Goal: Task Accomplishment & Management: Use online tool/utility

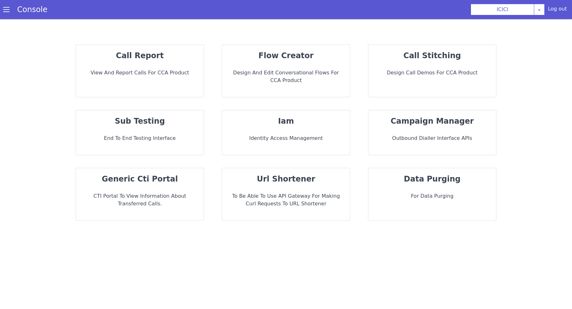
click at [291, 54] on strong "flow creator" at bounding box center [312, 59] width 56 height 23
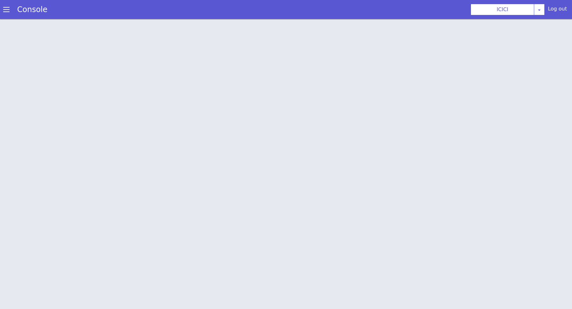
scroll to position [2, 0]
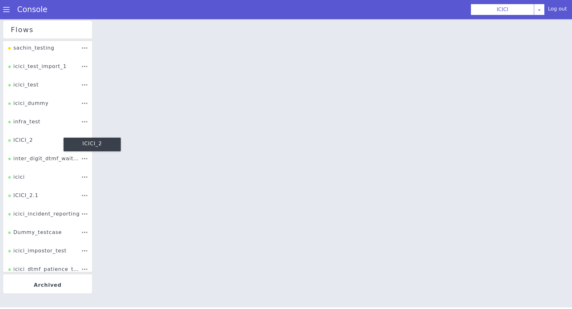
click at [20, 139] on div "ICICI_2" at bounding box center [20, 142] width 25 height 12
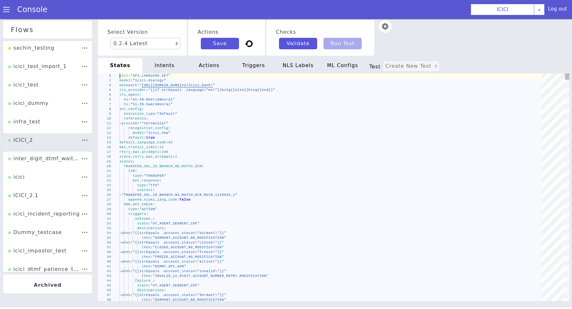
click at [385, 29] on img at bounding box center [385, 26] width 13 height 13
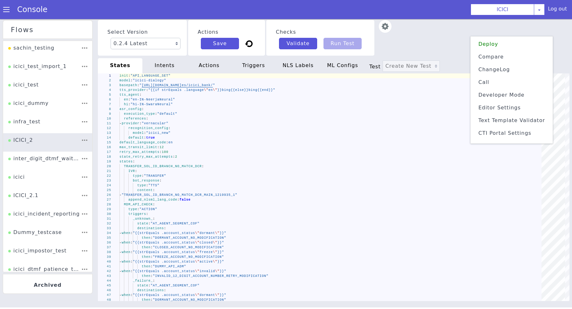
click at [508, 119] on span "Text Template Validator" at bounding box center [511, 120] width 67 height 6
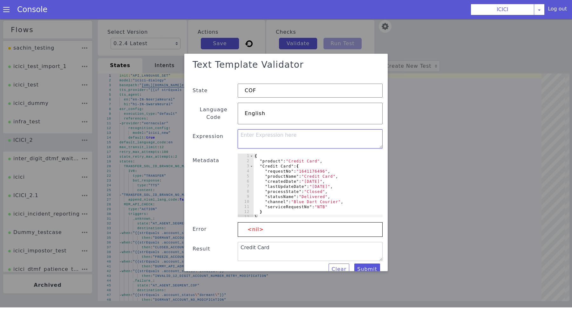
click at [262, 133] on textarea at bounding box center [310, 140] width 145 height 19
type textarea "{{- $prod := .product -}} {{- index . $prod "statusName" -}}"
click at [361, 265] on button "Submit" at bounding box center [367, 270] width 26 height 11
type textarea "Delivered"
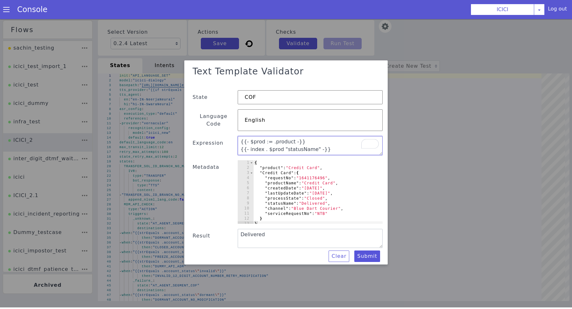
click at [337, 147] on textarea "{{- $prod := .product -}} {{- index . $prod "statusName" -}}" at bounding box center [310, 146] width 145 height 19
type textarea "{{- $prod := .product -}}{{- index . $prod "statusName" -}}"
click at [365, 258] on button "Submit" at bounding box center [357, 265] width 27 height 14
click at [335, 168] on div "{ "product" : "Credit Card" , "Credit Card" : { "requestNo" : "1641176496" , "p…" at bounding box center [317, 198] width 129 height 74
click at [322, 141] on textarea "{{- $prod := .product -}}{{- index . $prod "statusName" -}}" at bounding box center [310, 146] width 145 height 19
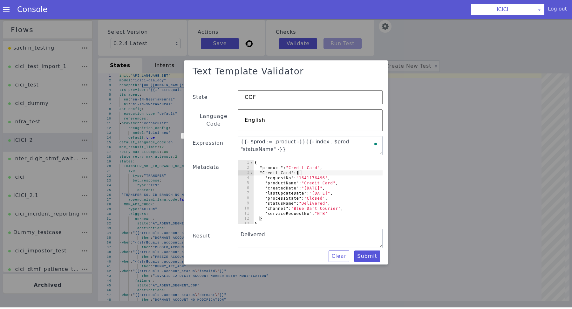
click at [297, 214] on div "{ "product" : "Credit Card" , "Credit Card" : { "requestNo" : "1641176496" , "p…" at bounding box center [317, 198] width 129 height 74
type textarea "} }"
